Goal: Information Seeking & Learning: Learn about a topic

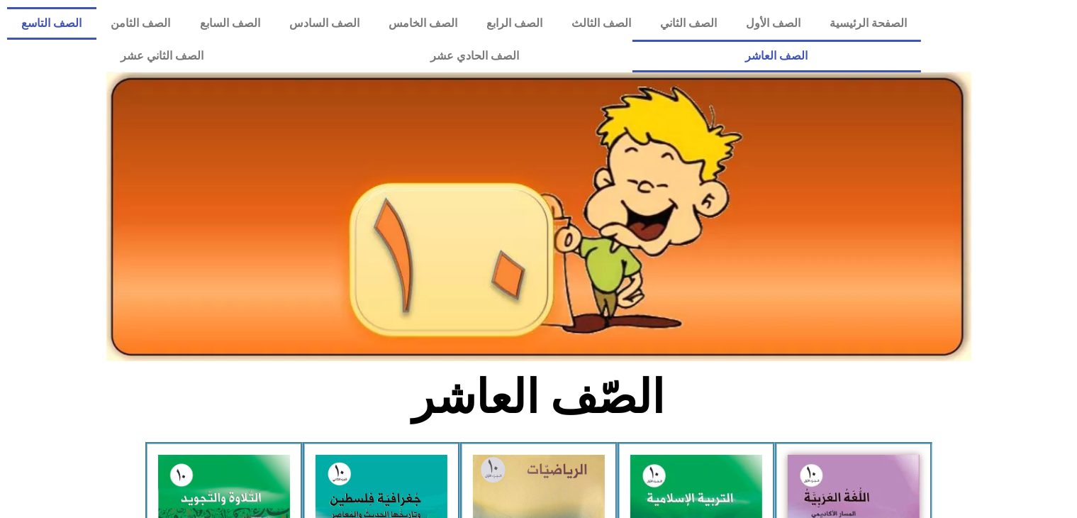
click at [96, 26] on link "الصف التاسع" at bounding box center [51, 23] width 89 height 33
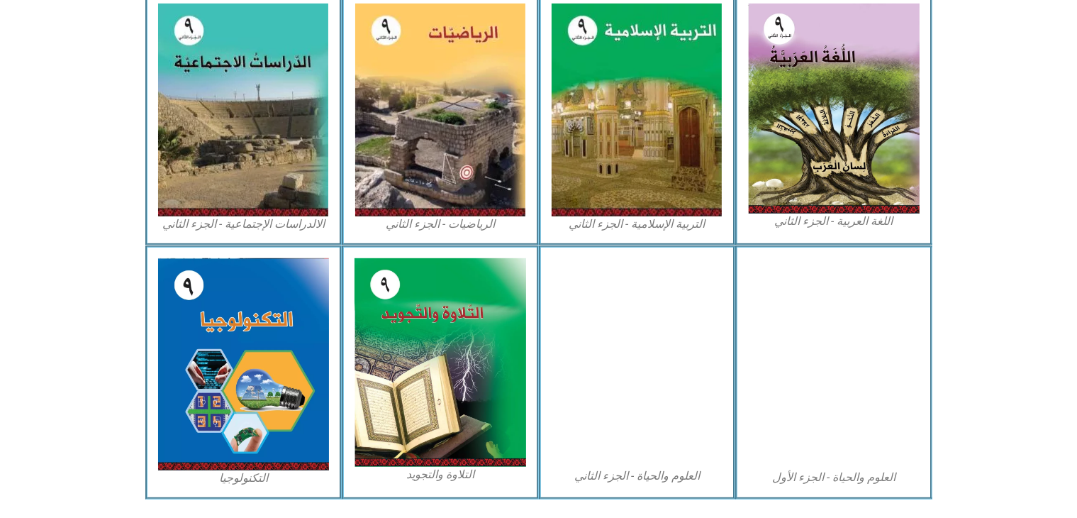
scroll to position [745, 0]
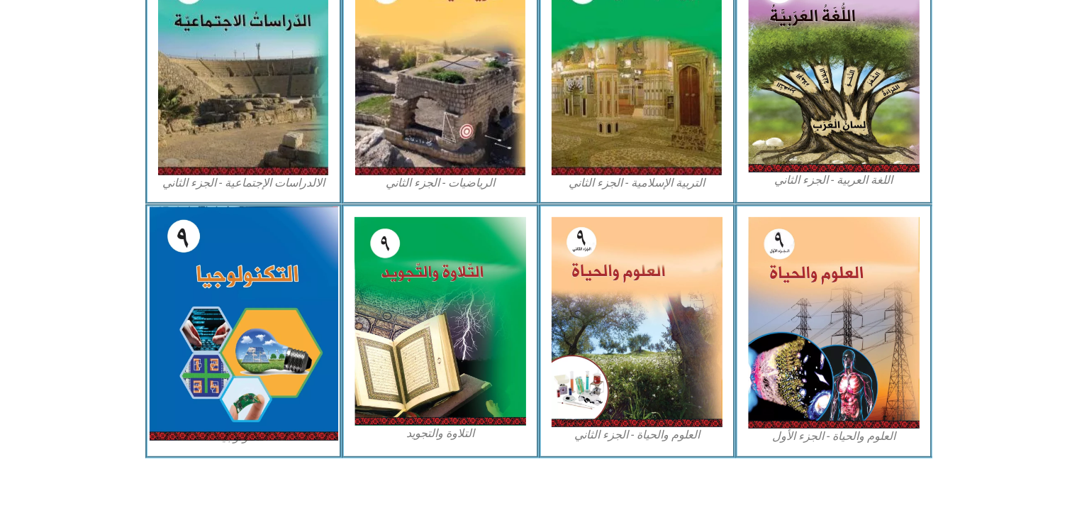
click at [250, 255] on img at bounding box center [243, 323] width 189 height 234
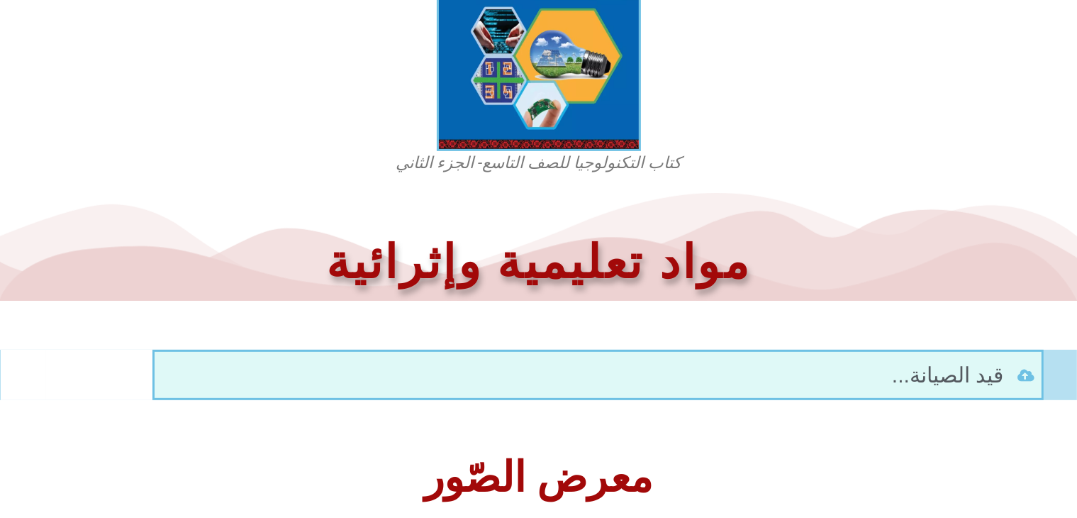
scroll to position [523, 0]
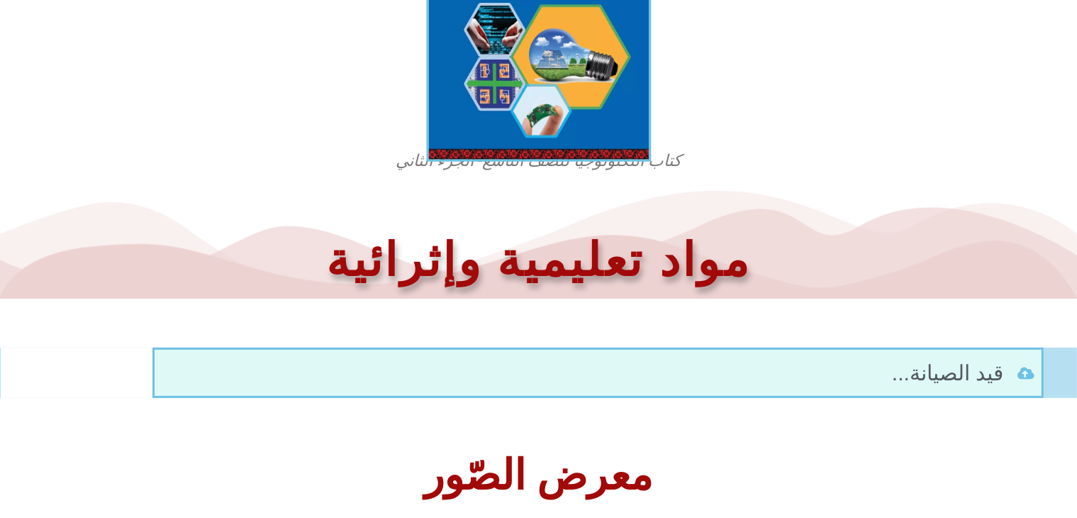
click at [506, 95] on img at bounding box center [538, 23] width 225 height 278
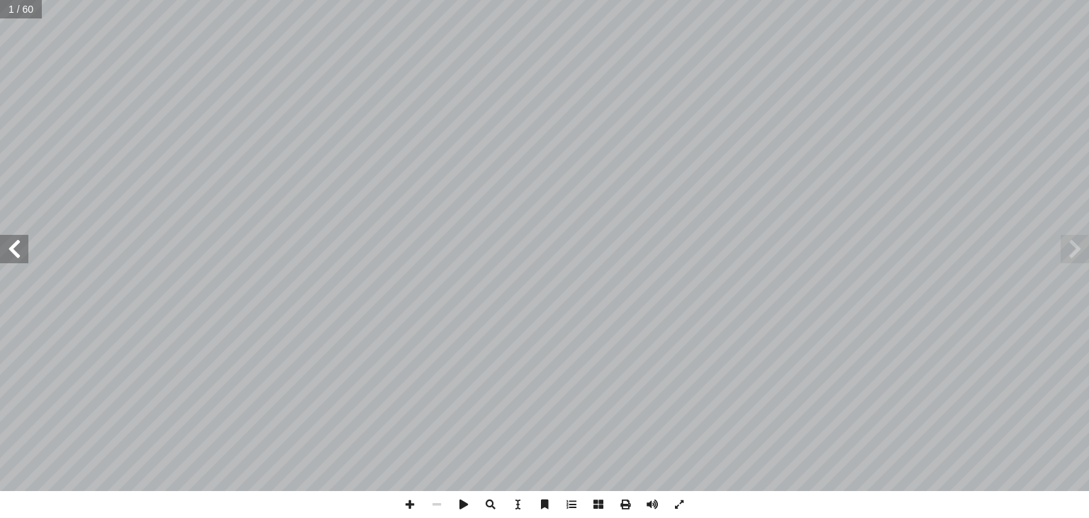
click at [24, 257] on span at bounding box center [14, 249] width 28 height 28
click at [1062, 257] on span at bounding box center [1075, 249] width 28 height 28
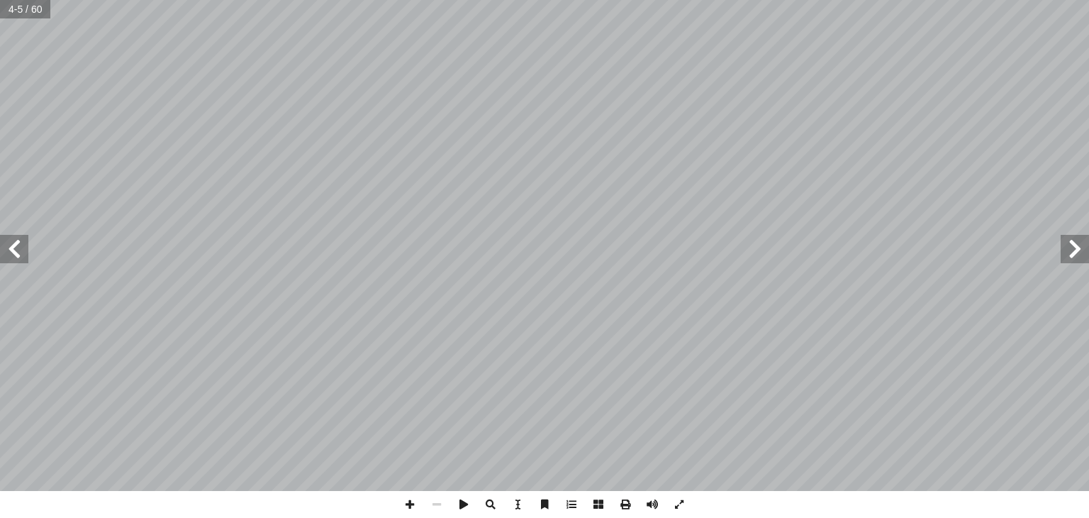
click at [4, 245] on span at bounding box center [14, 249] width 28 height 28
